Goal: Task Accomplishment & Management: Complete application form

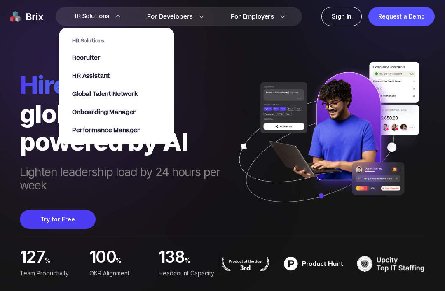
click at [90, 62] on span "Recruiter" at bounding box center [86, 58] width 28 height 9
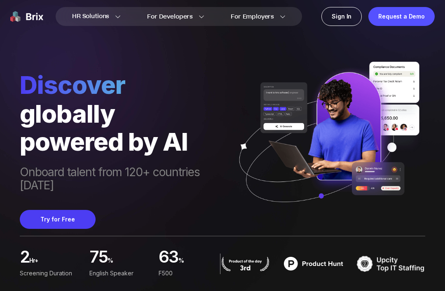
click at [58, 216] on button "Try for Free" at bounding box center [58, 219] width 76 height 19
click at [344, 20] on div "Sign In" at bounding box center [341, 16] width 40 height 19
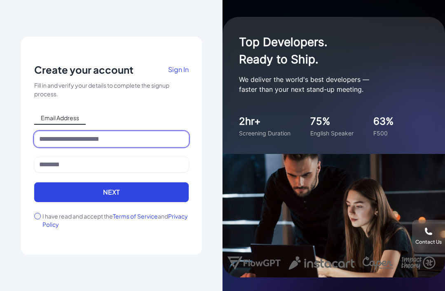
click at [67, 147] on input at bounding box center [111, 139] width 154 height 16
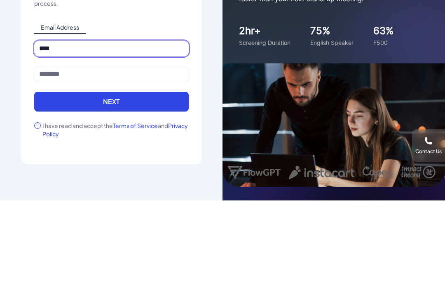
type input "*****"
type input "**********"
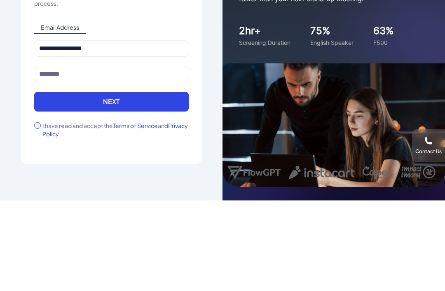
scroll to position [26, 0]
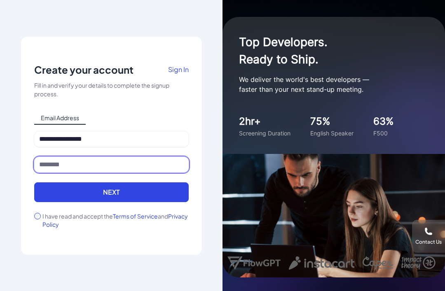
click at [68, 157] on input at bounding box center [111, 165] width 154 height 16
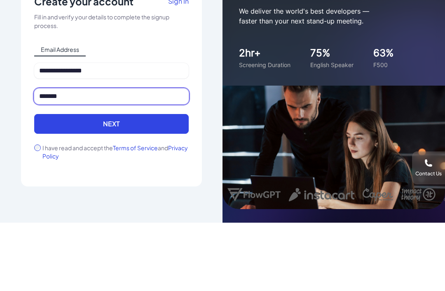
type input "*******"
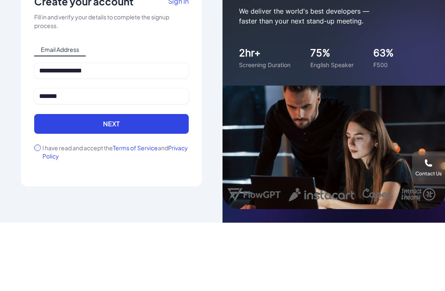
click at [115, 182] on button "Next" at bounding box center [111, 192] width 154 height 20
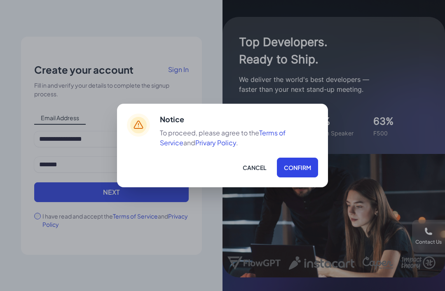
click at [296, 166] on button "Confirm" at bounding box center [297, 168] width 41 height 20
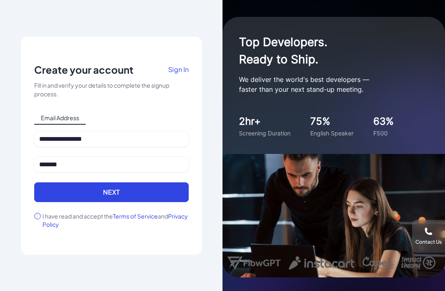
click at [114, 182] on button "Next" at bounding box center [111, 192] width 154 height 20
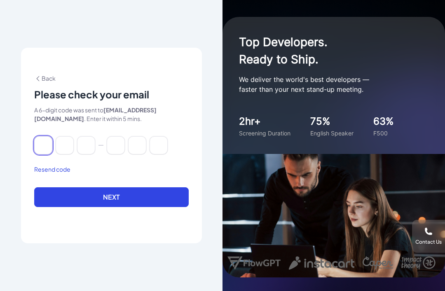
click at [41, 136] on input at bounding box center [43, 145] width 18 height 18
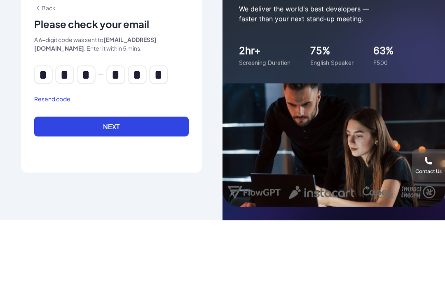
click at [111, 187] on button "Next" at bounding box center [111, 197] width 154 height 20
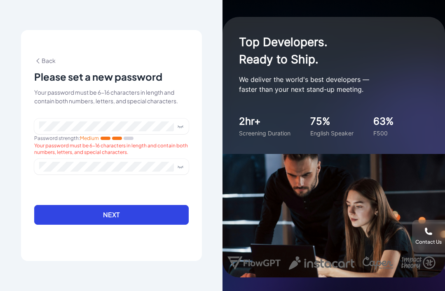
click at [110, 206] on button "Next" at bounding box center [111, 215] width 154 height 20
click at [116, 205] on button "Next" at bounding box center [111, 215] width 154 height 20
click at [115, 205] on button "Next" at bounding box center [111, 215] width 154 height 20
click at [180, 123] on icon at bounding box center [180, 126] width 7 height 7
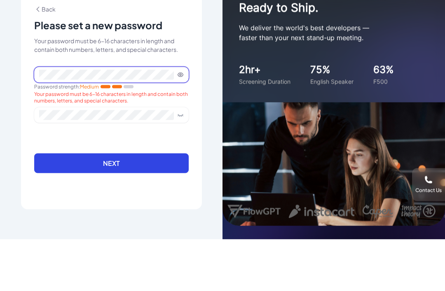
click at [181, 164] on icon at bounding box center [180, 167] width 7 height 7
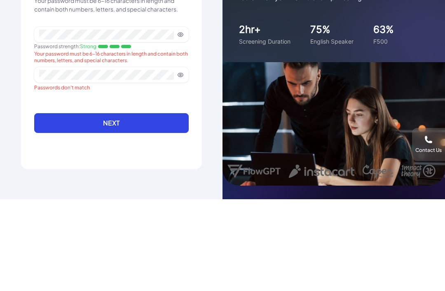
click at [121, 205] on button "Next" at bounding box center [111, 215] width 154 height 20
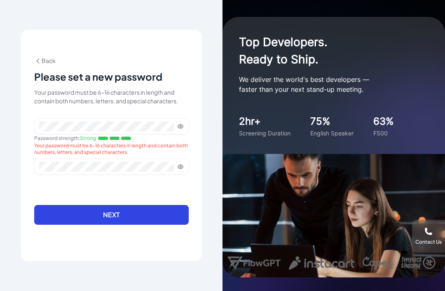
click at [116, 205] on button "Next" at bounding box center [111, 215] width 154 height 20
click at [45, 57] on span "Back" at bounding box center [44, 60] width 21 height 7
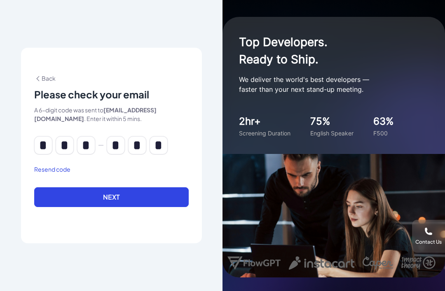
click at [117, 187] on button "Next" at bounding box center [111, 197] width 154 height 20
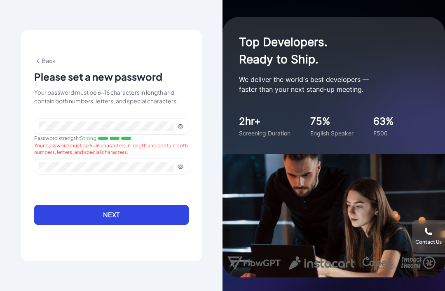
click at [122, 205] on button "Next" at bounding box center [111, 215] width 154 height 20
click at [119, 205] on button "Next" at bounding box center [111, 215] width 154 height 20
click at [56, 185] on div at bounding box center [111, 172] width 154 height 26
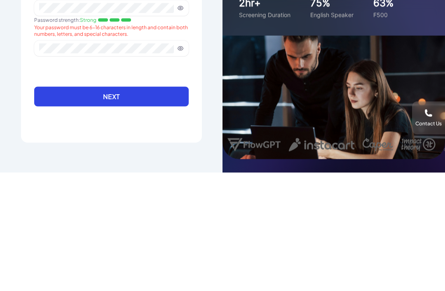
click at [132, 205] on button "Next" at bounding box center [111, 215] width 154 height 20
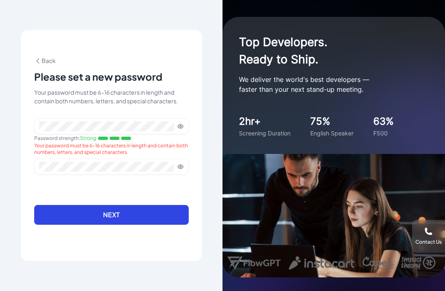
click at [126, 205] on button "Next" at bounding box center [111, 215] width 154 height 20
click at [46, 57] on span "Back" at bounding box center [44, 60] width 21 height 7
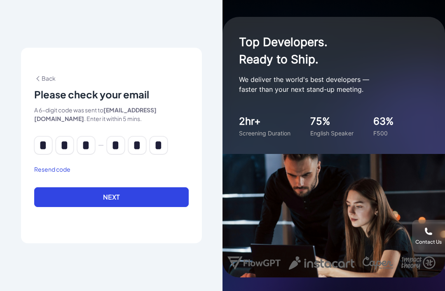
click at [118, 187] on button "Next" at bounding box center [111, 197] width 154 height 20
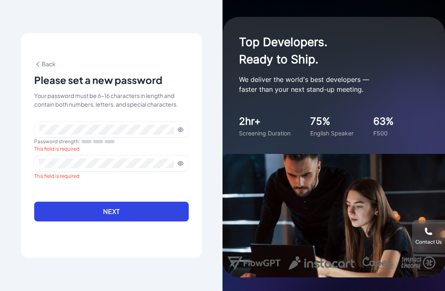
click at [40, 61] on icon at bounding box center [37, 64] width 7 height 7
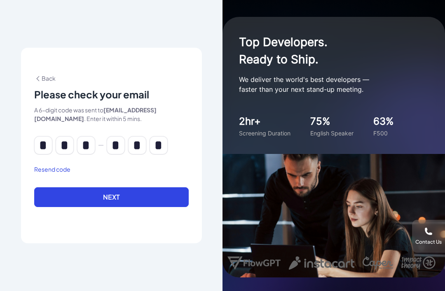
click at [114, 187] on button "Next" at bounding box center [111, 197] width 154 height 20
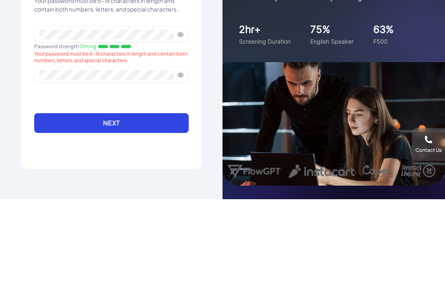
click at [124, 205] on button "Next" at bounding box center [111, 215] width 154 height 20
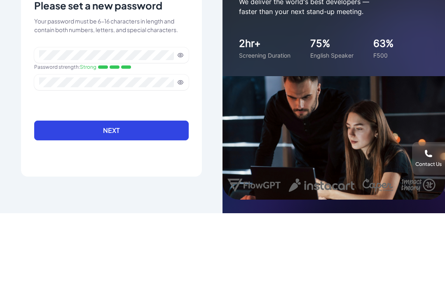
click at [121, 199] on button "Next" at bounding box center [111, 209] width 154 height 20
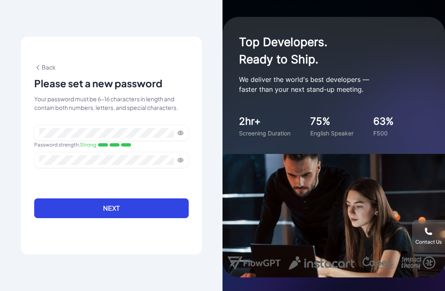
click at [119, 199] on button "Next" at bounding box center [111, 209] width 154 height 20
click at [128, 223] on div "**********" at bounding box center [111, 146] width 181 height 218
click at [117, 199] on button "Next" at bounding box center [111, 209] width 154 height 20
click at [195, 124] on div "**********" at bounding box center [111, 146] width 181 height 218
click at [208, 40] on div "**********" at bounding box center [111, 145] width 222 height 291
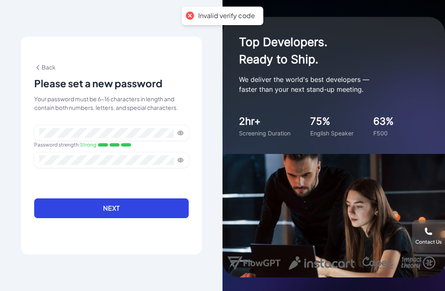
click at [372, 88] on div "Top Developers. Ready to Ship. We deliver the world's best developers — faster …" at bounding box center [333, 85] width 222 height 137
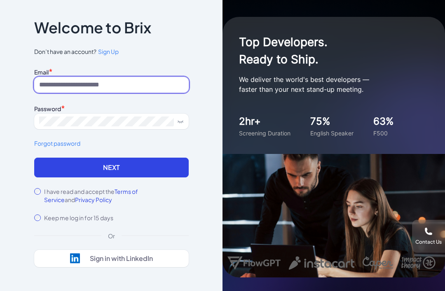
click at [99, 93] on input at bounding box center [111, 85] width 154 height 16
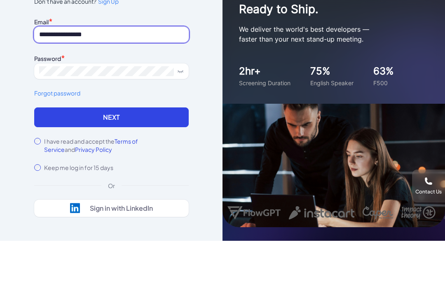
type input "**********"
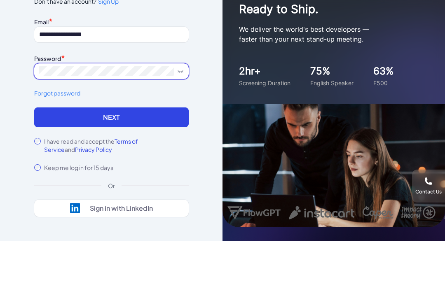
click at [182, 118] on icon at bounding box center [180, 121] width 7 height 7
